Goal: Information Seeking & Learning: Learn about a topic

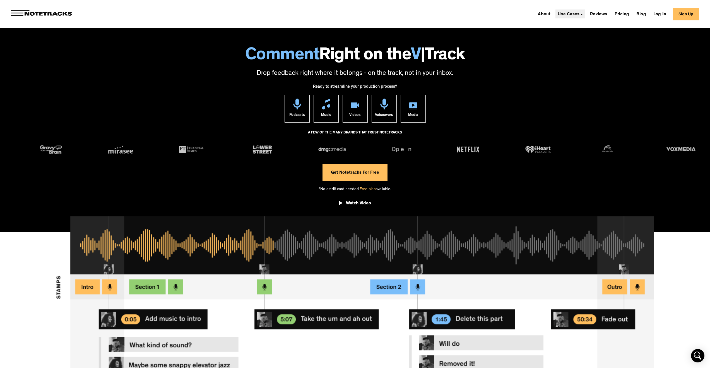
click at [577, 10] on div "Use Cases" at bounding box center [571, 13] width 30 height 9
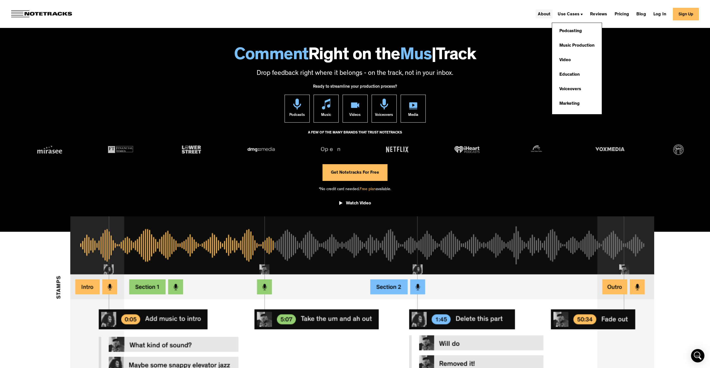
click at [552, 12] on link "About" at bounding box center [544, 13] width 17 height 9
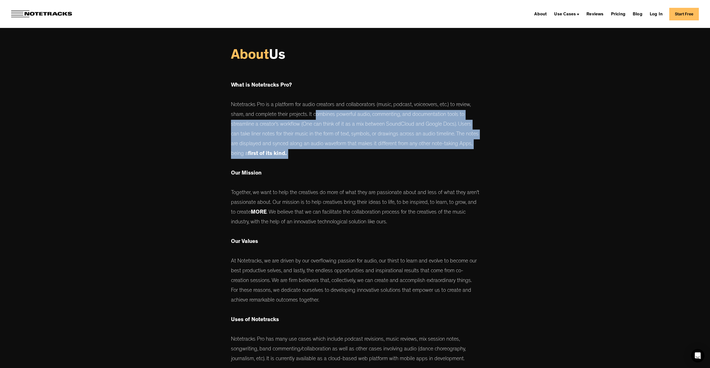
drag, startPoint x: 319, startPoint y: 120, endPoint x: 348, endPoint y: 166, distance: 55.0
click at [348, 166] on p "What is Notetracks Pro? Notetracks Pro is a platform for audio creators and col…" at bounding box center [355, 216] width 248 height 295
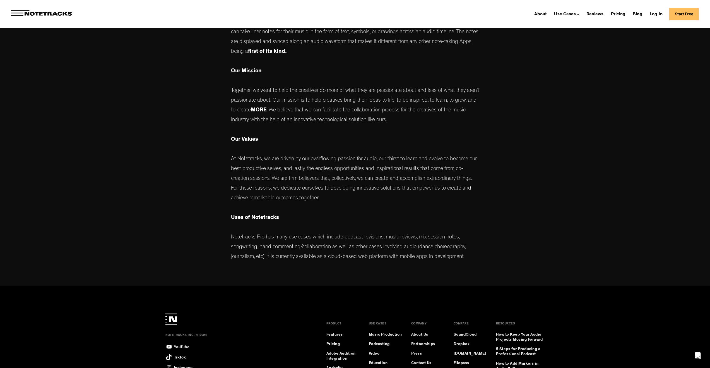
scroll to position [173, 0]
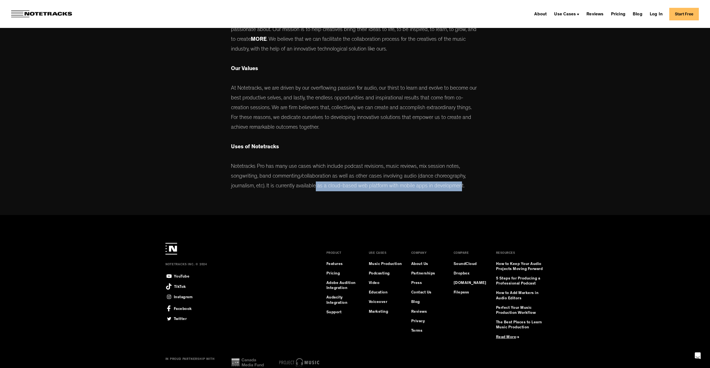
drag, startPoint x: 317, startPoint y: 186, endPoint x: 465, endPoint y: 189, distance: 147.7
click at [465, 189] on p "What is Notetracks Pro? Notetracks Pro is a platform for audio creators and col…" at bounding box center [355, 43] width 248 height 295
click at [423, 262] on link "About Us" at bounding box center [419, 264] width 17 height 5
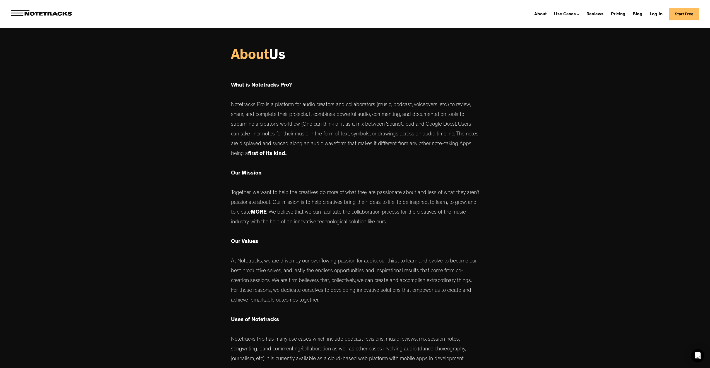
click at [45, 11] on img at bounding box center [41, 13] width 61 height 7
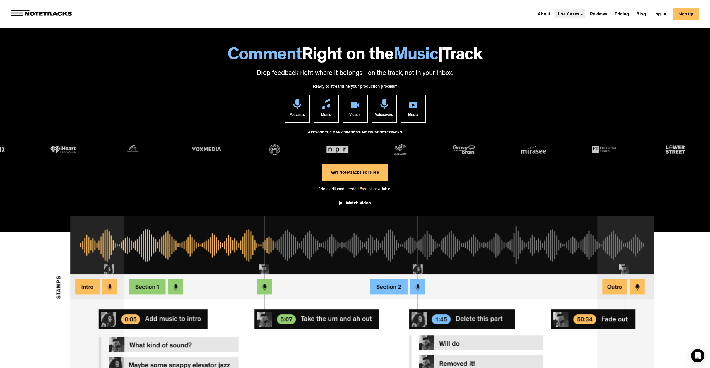
click at [585, 15] on div "Use Cases" at bounding box center [571, 13] width 30 height 9
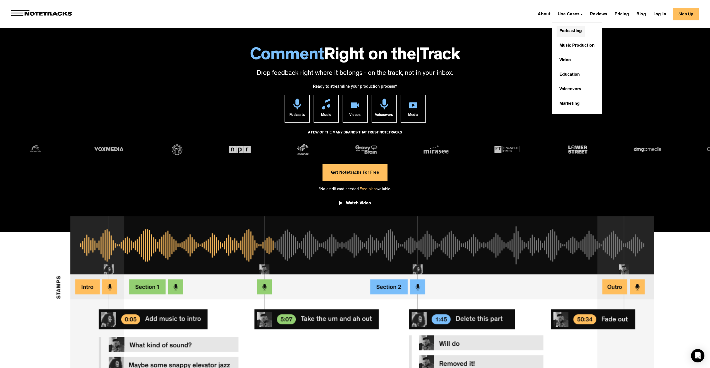
click at [585, 29] on link "Podcasting" at bounding box center [571, 31] width 28 height 11
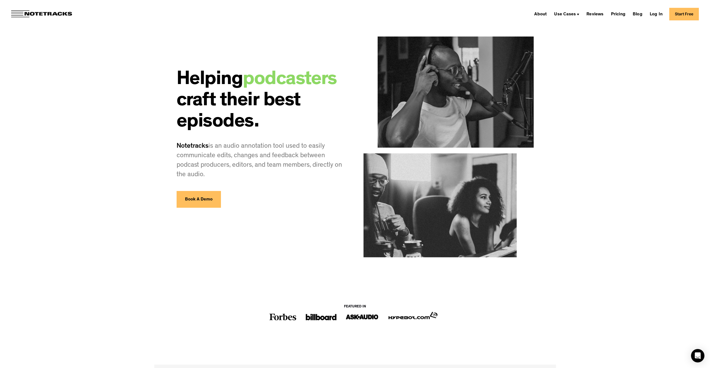
drag, startPoint x: 219, startPoint y: 149, endPoint x: 255, endPoint y: 175, distance: 44.2
click at [255, 175] on p "Notetracks is an audio annotation tool used to easily communicate edits, change…" at bounding box center [262, 161] width 170 height 38
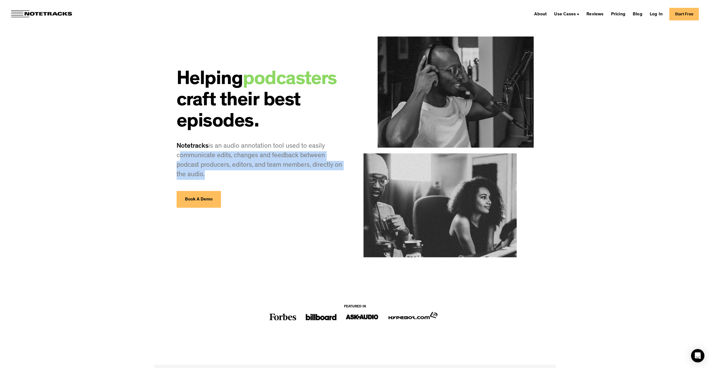
drag, startPoint x: 255, startPoint y: 175, endPoint x: 191, endPoint y: 156, distance: 66.2
click at [191, 156] on p "Notetracks is an audio annotation tool used to easily communicate edits, change…" at bounding box center [262, 161] width 170 height 38
click at [262, 181] on div at bounding box center [262, 185] width 170 height 11
drag, startPoint x: 253, startPoint y: 176, endPoint x: 176, endPoint y: 149, distance: 81.1
click at [177, 149] on div "Helping podcasters craft their best episodes. Notetracks is an audio annotation…" at bounding box center [262, 118] width 170 height 180
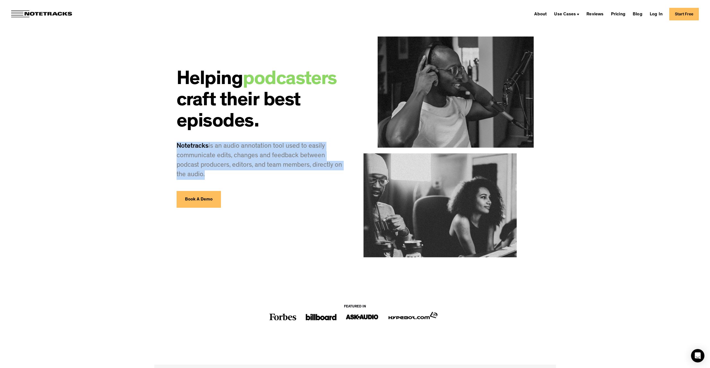
click at [256, 182] on div at bounding box center [262, 185] width 170 height 11
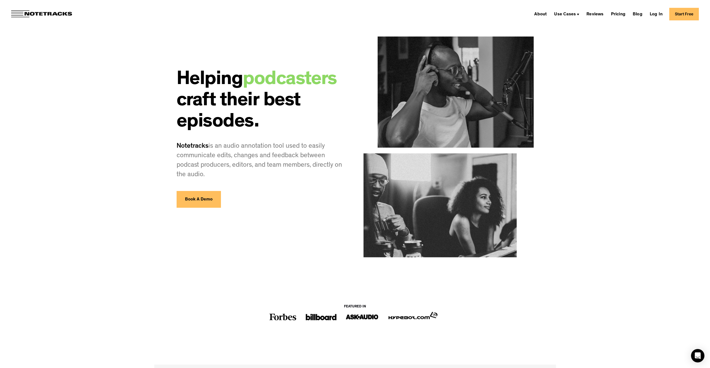
drag, startPoint x: 246, startPoint y: 167, endPoint x: 271, endPoint y: 179, distance: 28.1
click at [271, 179] on p "Notetracks is an audio annotation tool used to easily communicate edits, change…" at bounding box center [262, 161] width 170 height 38
click at [604, 13] on link "Reviews" at bounding box center [595, 13] width 21 height 9
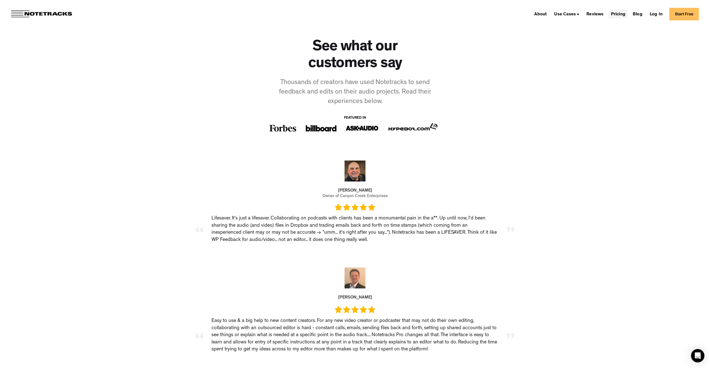
click at [623, 15] on link "Pricing" at bounding box center [618, 13] width 19 height 9
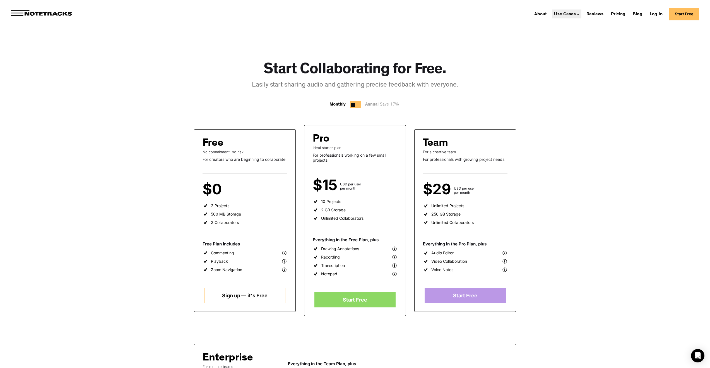
click at [577, 11] on div "Use Cases" at bounding box center [567, 13] width 30 height 9
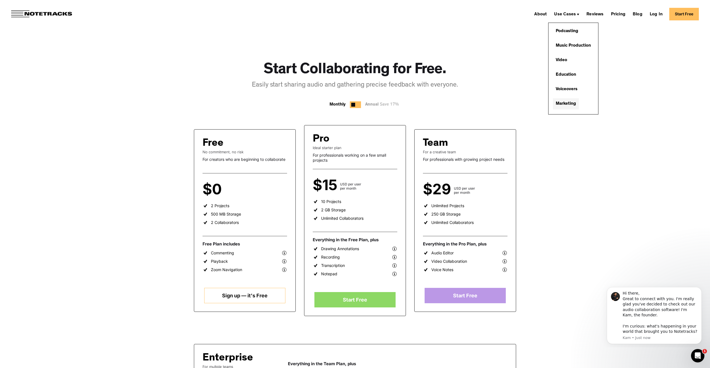
click at [572, 106] on link "Marketing" at bounding box center [566, 103] width 26 height 11
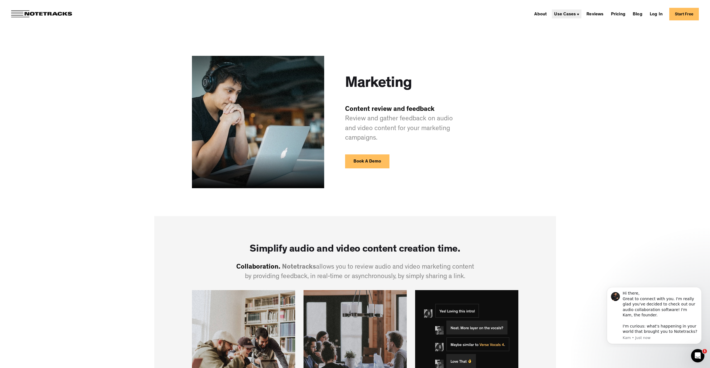
click at [570, 17] on div "Use Cases" at bounding box center [567, 13] width 30 height 9
